Goal: Check status: Check status

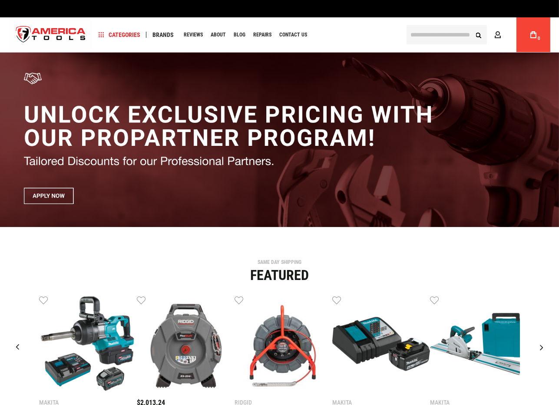
click at [426, 294] on div "SAME DAY SHIPPING Featured Makita $1,546.67 Wish List Compare" at bounding box center [279, 367] width 559 height 214
click at [497, 39] on link "Account" at bounding box center [499, 35] width 17 height 17
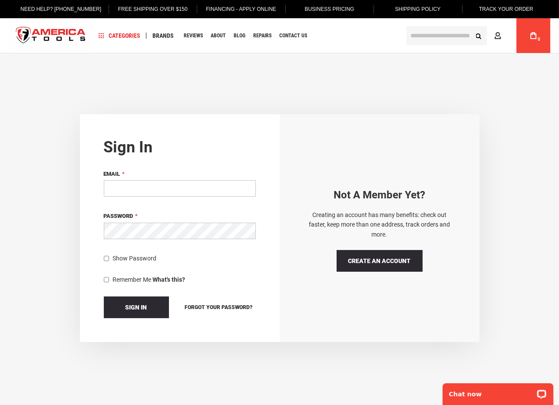
click at [155, 188] on input "Email" at bounding box center [180, 188] width 152 height 17
type input "**********"
click at [136, 305] on span "Sign In" at bounding box center [137, 307] width 22 height 7
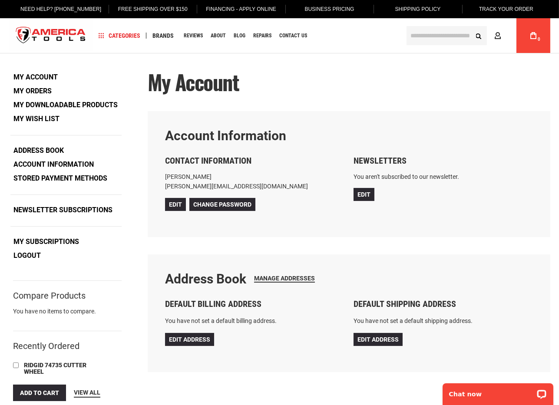
click at [43, 90] on link "My Orders" at bounding box center [32, 91] width 44 height 13
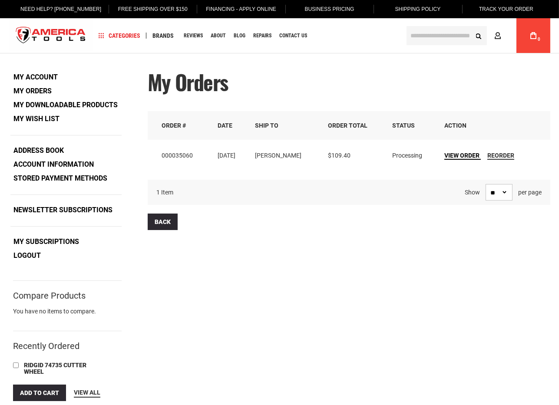
click at [464, 156] on span "View Order" at bounding box center [461, 155] width 35 height 7
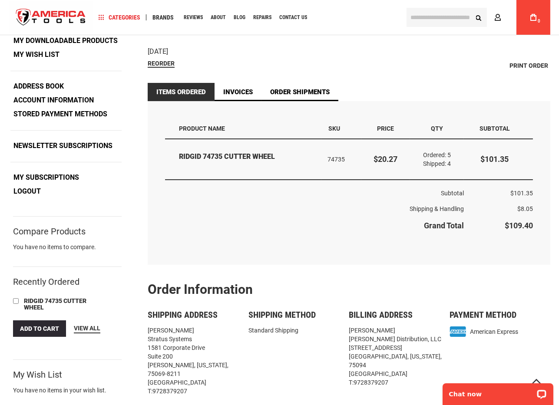
scroll to position [43, 0]
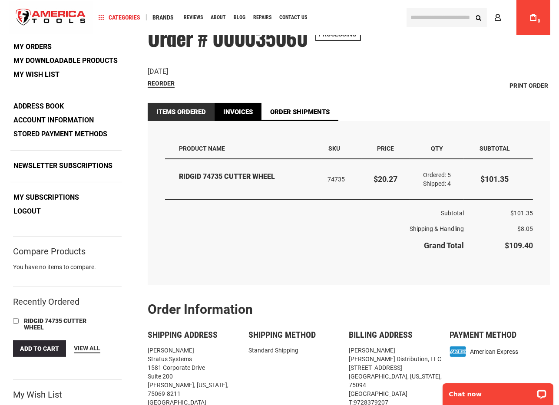
click at [243, 113] on link "Invoices" at bounding box center [238, 112] width 47 height 18
click at [237, 112] on link "Invoices" at bounding box center [238, 112] width 47 height 18
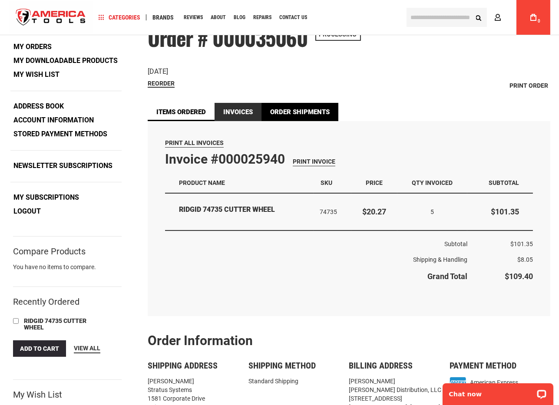
click at [301, 113] on link "Order Shipments" at bounding box center [300, 112] width 77 height 18
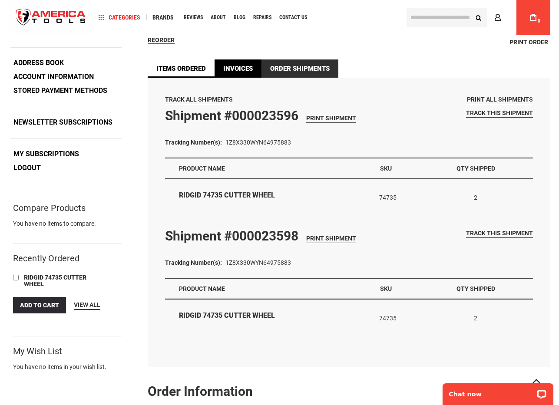
click at [238, 70] on link "Invoices" at bounding box center [238, 69] width 47 height 18
